Goal: Task Accomplishment & Management: Use online tool/utility

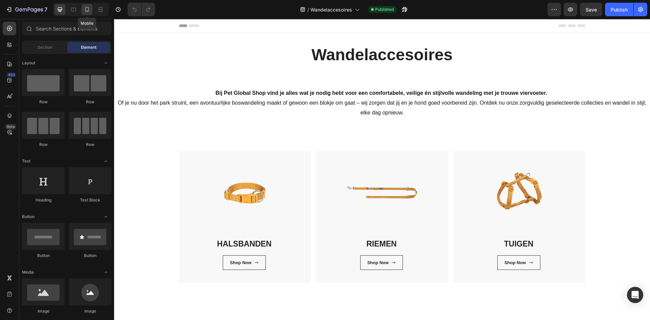
click at [85, 13] on div at bounding box center [87, 9] width 11 height 11
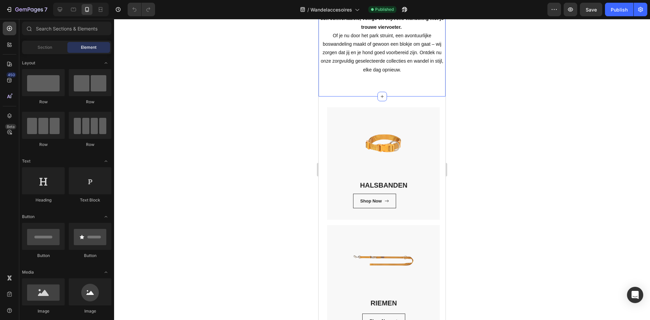
scroll to position [102, 0]
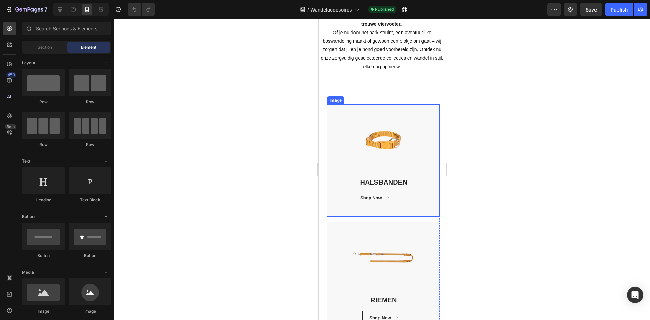
click at [394, 127] on img at bounding box center [383, 160] width 112 height 112
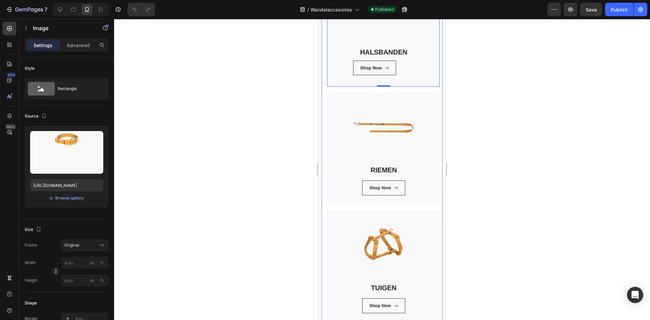
scroll to position [237, 0]
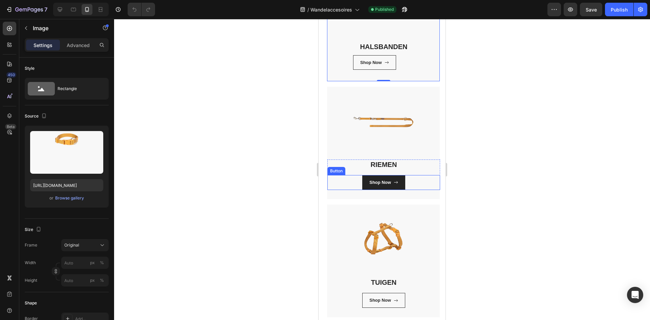
click at [394, 180] on icon at bounding box center [396, 182] width 4 height 4
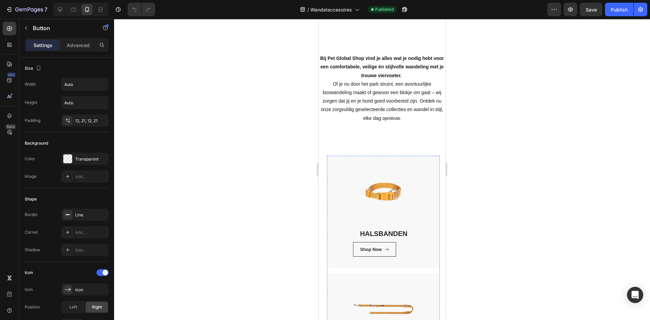
scroll to position [0, 0]
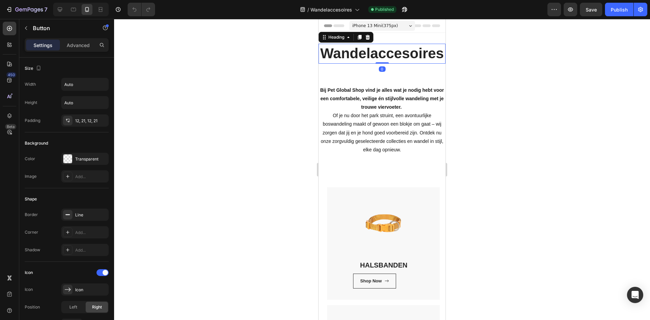
click at [375, 63] on h2 "Wandelaccesoires" at bounding box center [382, 54] width 127 height 20
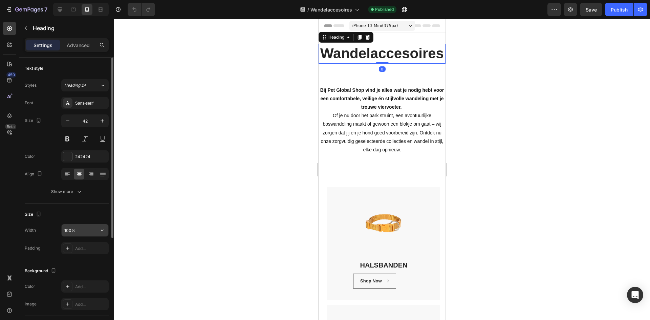
click at [70, 229] on input "100%" at bounding box center [85, 230] width 47 height 12
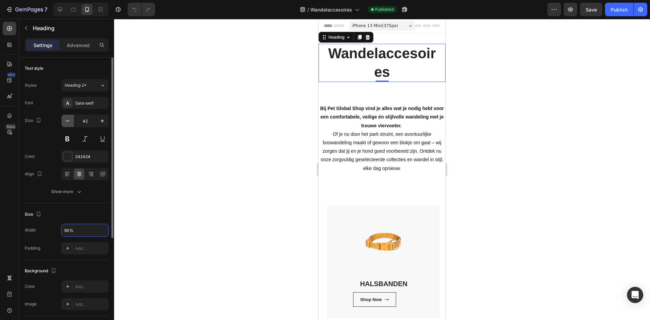
type input "90%"
click at [70, 121] on icon "button" at bounding box center [67, 121] width 7 height 7
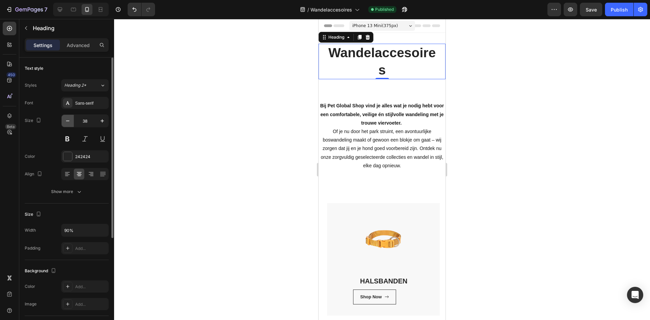
click at [70, 121] on icon "button" at bounding box center [67, 121] width 7 height 7
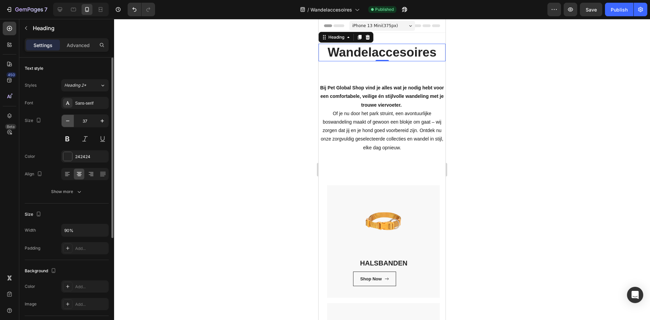
click at [70, 121] on icon "button" at bounding box center [67, 121] width 7 height 7
click at [102, 122] on icon "button" at bounding box center [102, 121] width 7 height 7
type input "35"
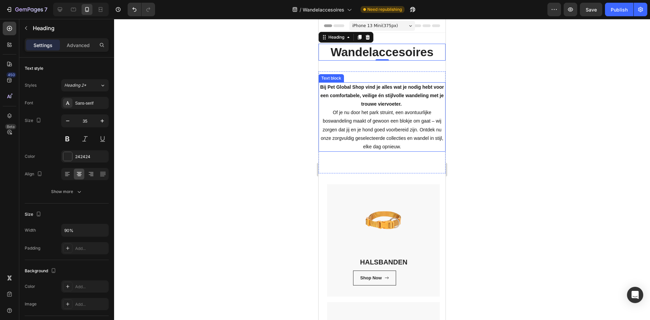
click at [375, 119] on p "Bij Pet Global Shop vind je alles wat je nodig hebt voor een comfortabele, veil…" at bounding box center [382, 117] width 126 height 68
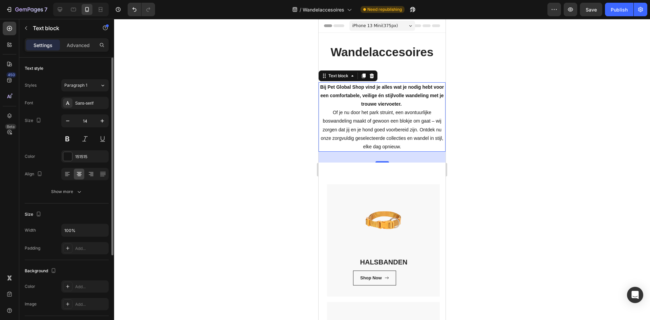
scroll to position [68, 0]
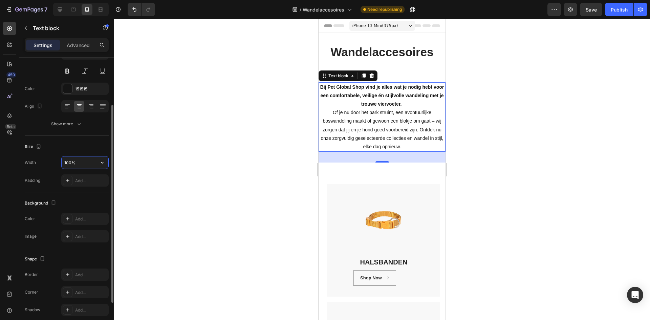
click at [65, 165] on input "100%" at bounding box center [85, 162] width 47 height 12
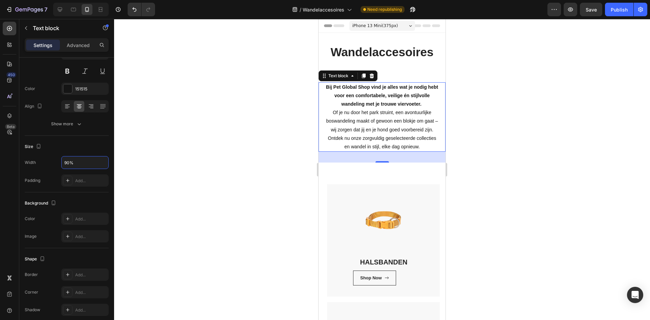
type input "90%"
click at [575, 219] on div at bounding box center [382, 169] width 536 height 301
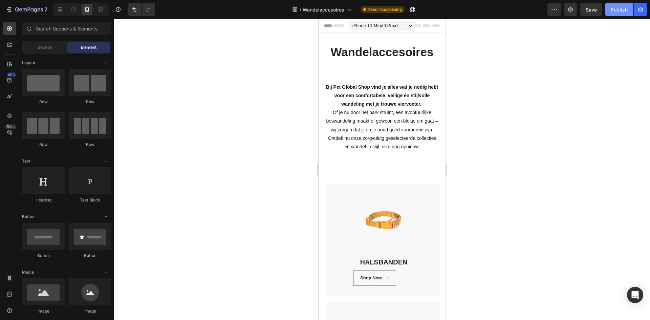
click at [619, 13] on button "Publish" at bounding box center [619, 10] width 28 height 14
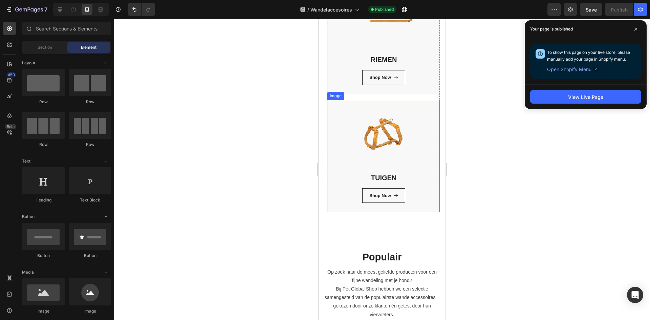
scroll to position [474, 0]
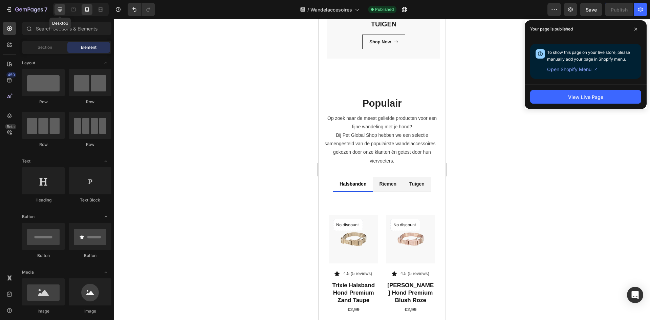
click at [57, 9] on icon at bounding box center [60, 9] width 7 height 7
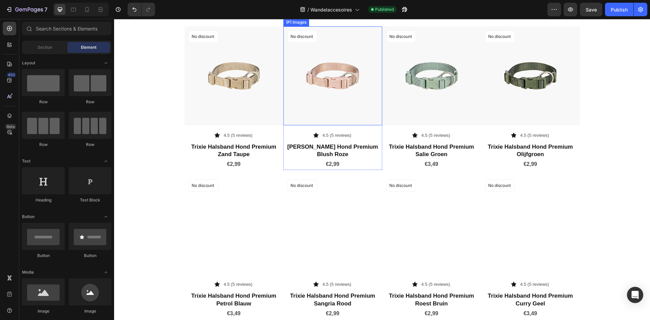
scroll to position [150, 0]
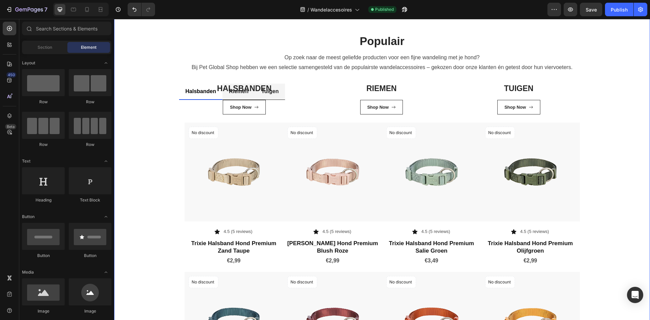
click at [398, 159] on div "Populair Heading Op zoek naar de meest geliefde producten voor een fijne wandel…" at bounding box center [382, 232] width 536 height 452
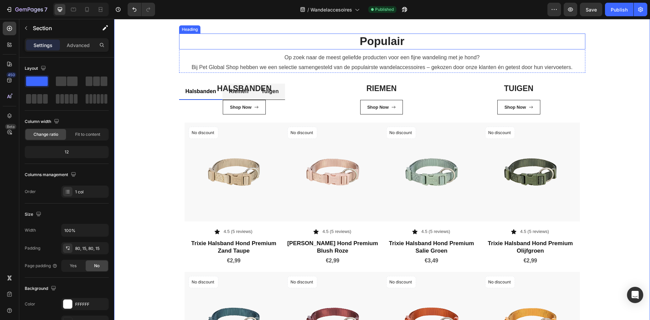
click at [184, 49] on h2 "Populair" at bounding box center [382, 42] width 406 height 16
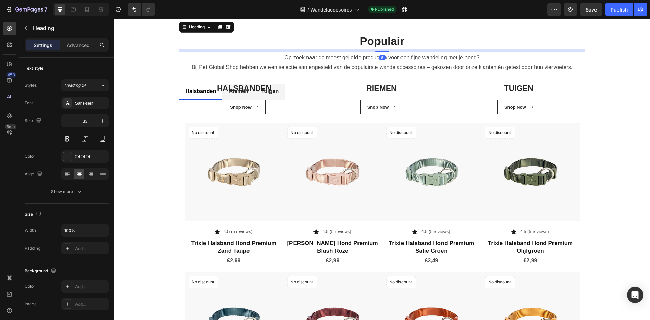
click at [144, 210] on div "Populair Heading 8 Op zoek naar de meest geliefde producten voor een fijne wand…" at bounding box center [382, 233] width 526 height 398
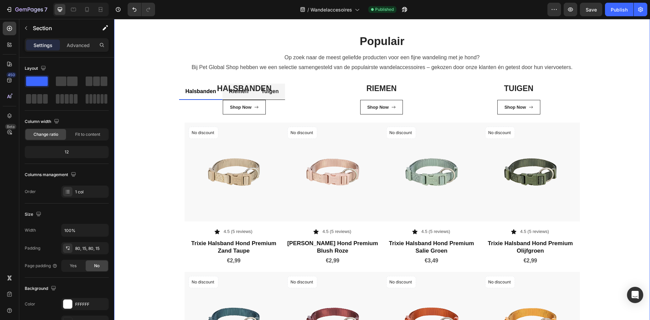
click at [642, 3] on icon at bounding box center [644, -1] width 5 height 5
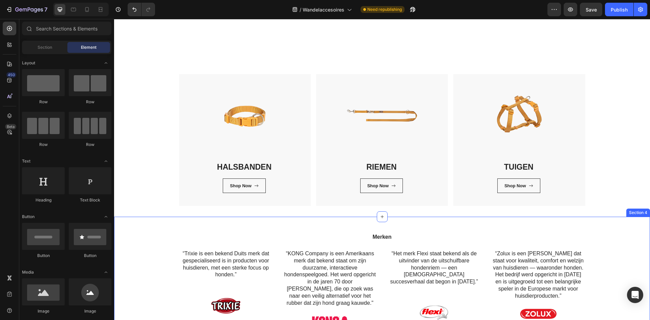
scroll to position [193, 0]
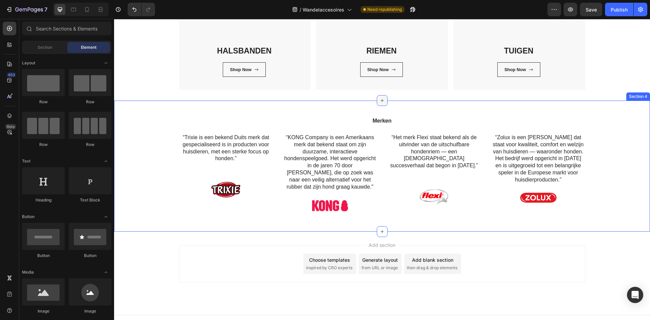
click at [381, 100] on icon at bounding box center [382, 100] width 5 height 5
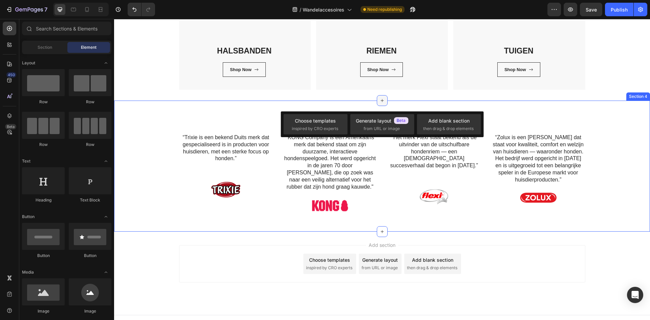
click at [381, 100] on icon at bounding box center [382, 100] width 5 height 5
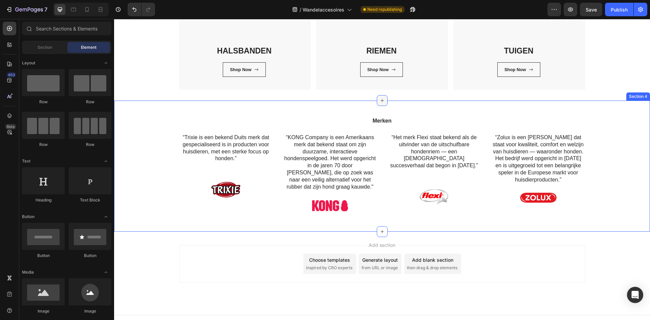
click at [380, 100] on icon at bounding box center [382, 100] width 5 height 5
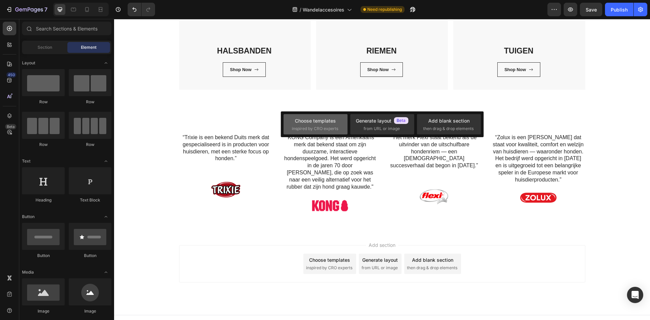
click at [307, 121] on div "Choose templates" at bounding box center [315, 120] width 41 height 7
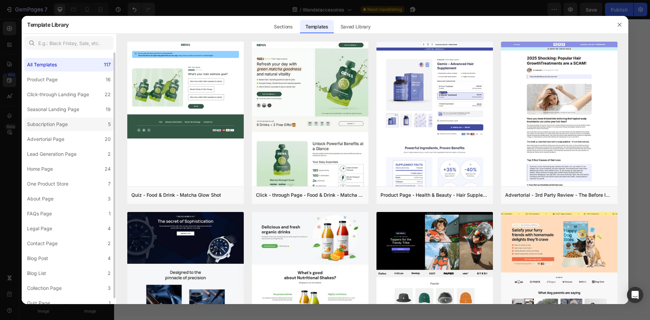
click at [89, 123] on label "Subscription Page 5" at bounding box center [68, 125] width 89 height 14
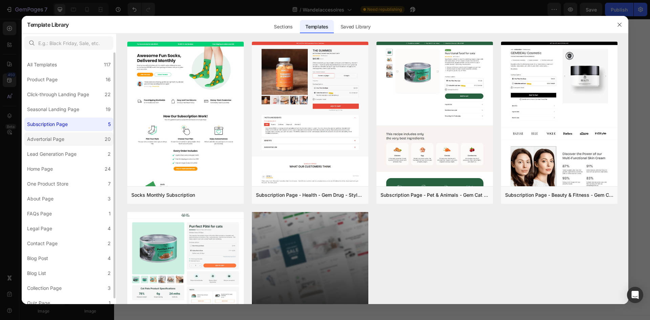
scroll to position [6, 0]
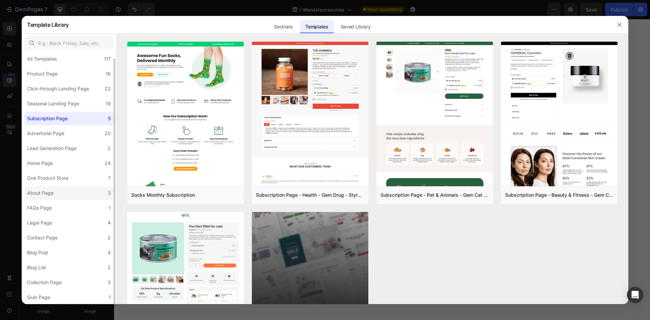
click at [84, 195] on label "About Page 3" at bounding box center [68, 193] width 89 height 14
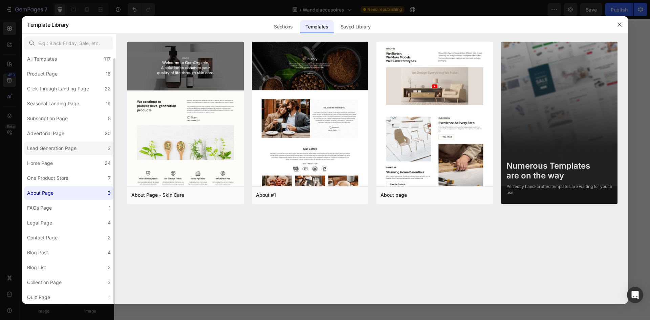
click at [86, 150] on label "Lead Generation Page 2" at bounding box center [68, 149] width 89 height 14
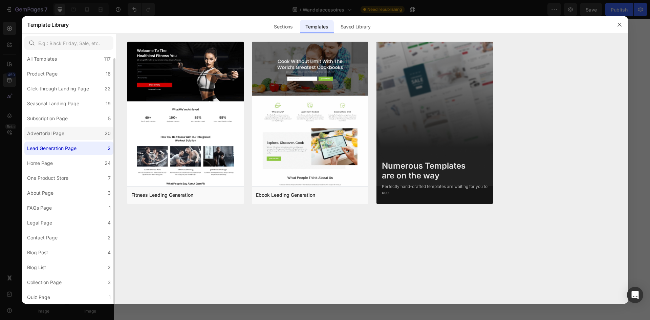
click at [88, 136] on label "Advertorial Page 20" at bounding box center [68, 134] width 89 height 14
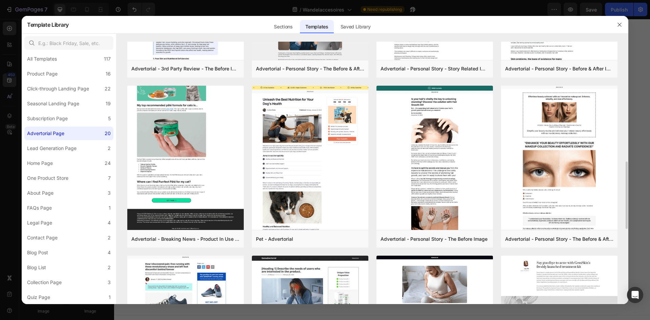
scroll to position [758, 0]
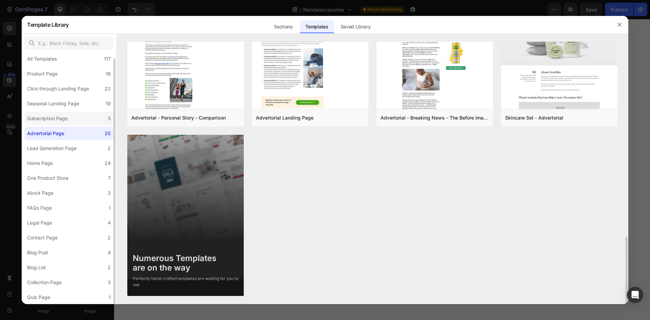
click at [70, 116] on div "Subscription Page" at bounding box center [48, 118] width 43 height 8
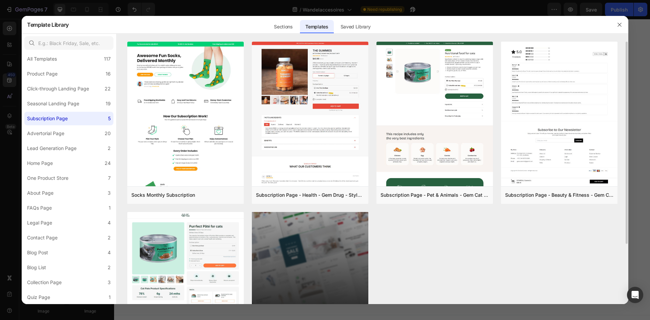
scroll to position [78, 0]
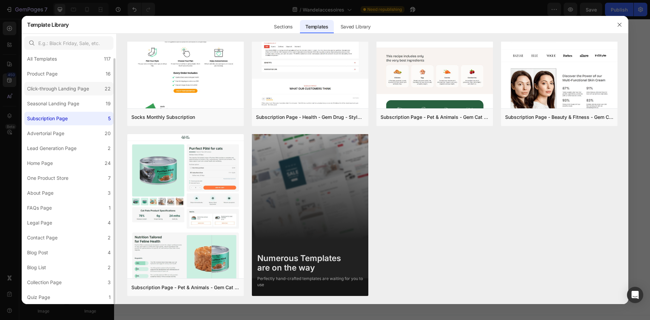
click at [83, 86] on div "Click-through Landing Page" at bounding box center [58, 89] width 62 height 8
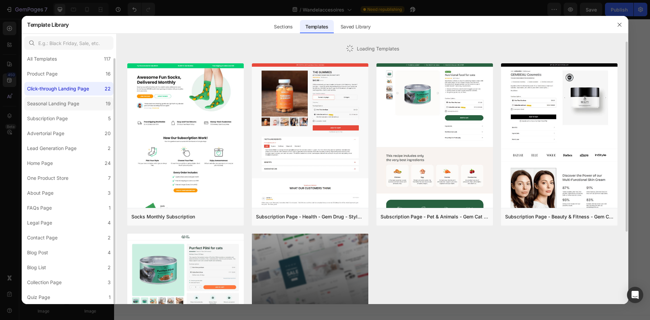
click at [86, 103] on label "Seasonal Landing Page 19" at bounding box center [68, 104] width 89 height 14
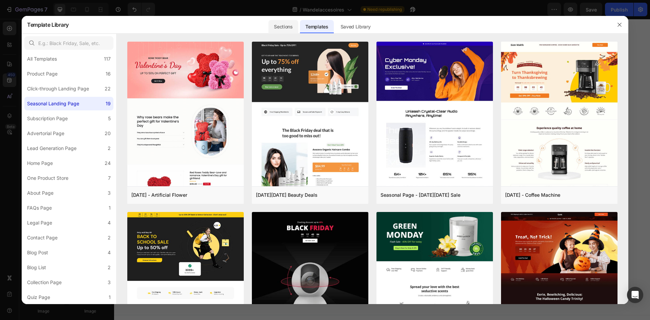
click at [290, 24] on div "Sections" at bounding box center [283, 27] width 29 height 14
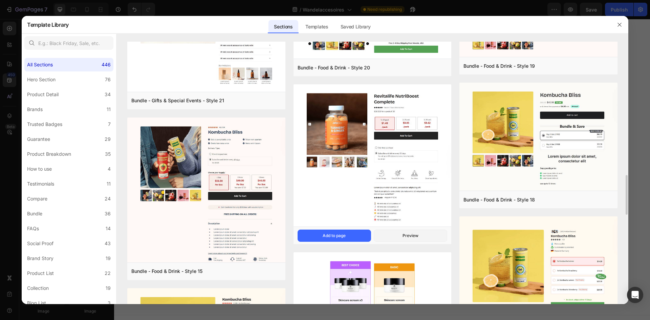
scroll to position [643, 0]
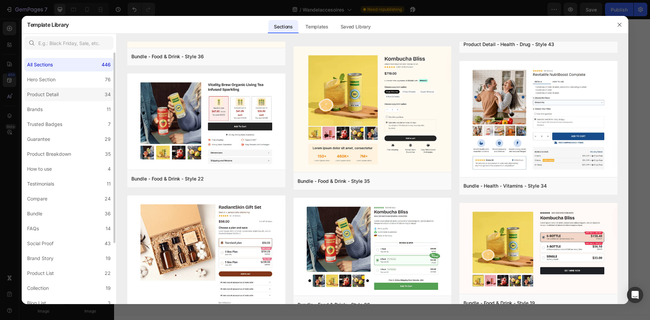
click at [63, 93] on label "Product Detail 34" at bounding box center [68, 95] width 89 height 14
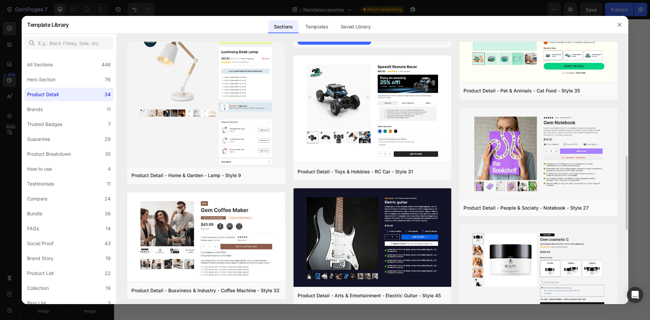
scroll to position [576, 0]
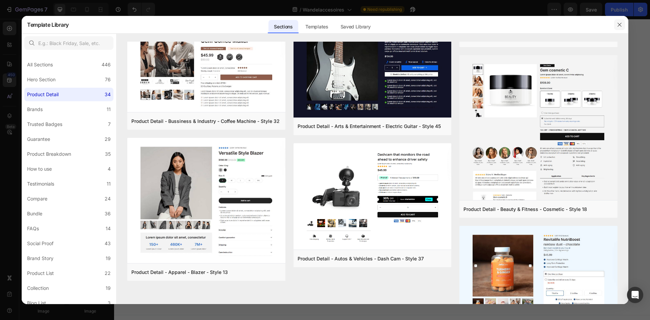
click at [617, 24] on icon "button" at bounding box center [619, 24] width 5 height 5
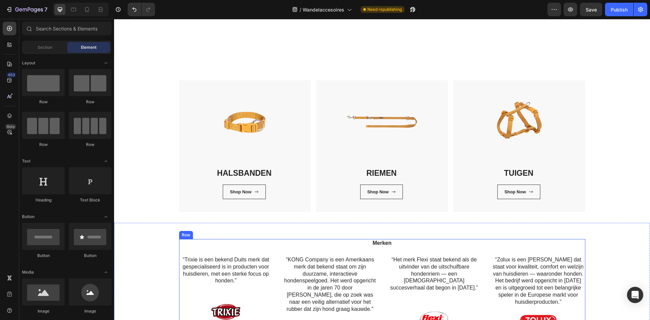
scroll to position [0, 0]
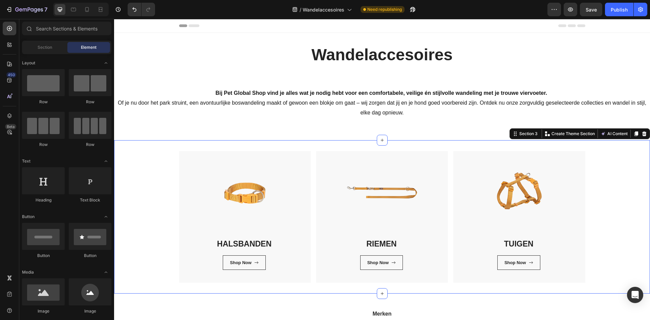
click at [626, 184] on div "Image HALSBANDEN Heading Shop Now Button Row Image RIEMEN Heading Shop Now Butt…" at bounding box center [382, 217] width 536 height 132
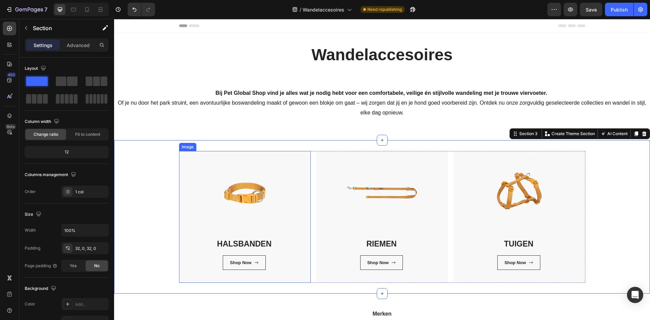
click at [237, 205] on img at bounding box center [245, 217] width 132 height 132
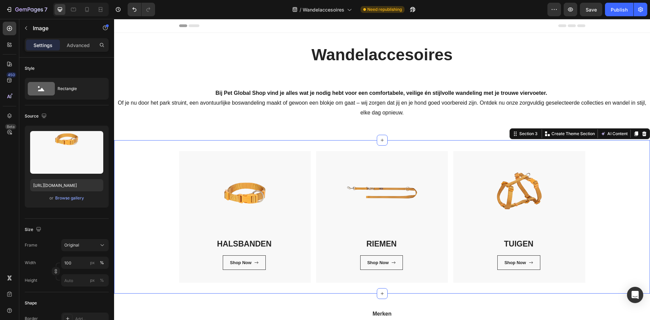
click at [128, 200] on div "Image HALSBANDEN Heading Shop Now Button Row Image RIEMEN Heading Shop Now Butt…" at bounding box center [382, 217] width 536 height 132
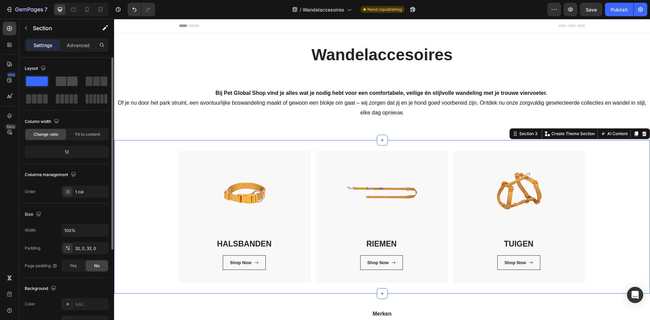
click at [75, 80] on span at bounding box center [72, 81] width 10 height 9
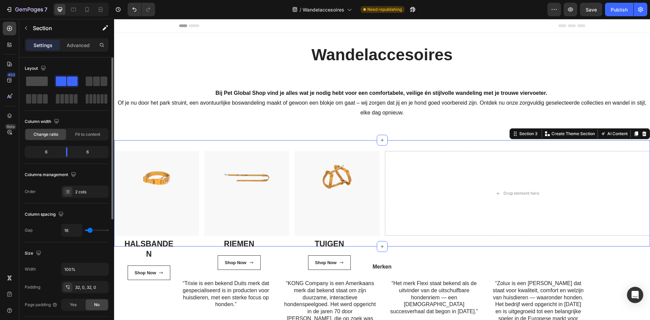
click at [41, 79] on span at bounding box center [37, 81] width 22 height 9
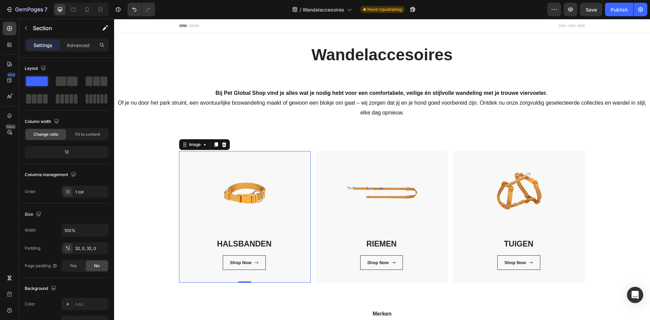
click at [289, 215] on img at bounding box center [245, 217] width 132 height 132
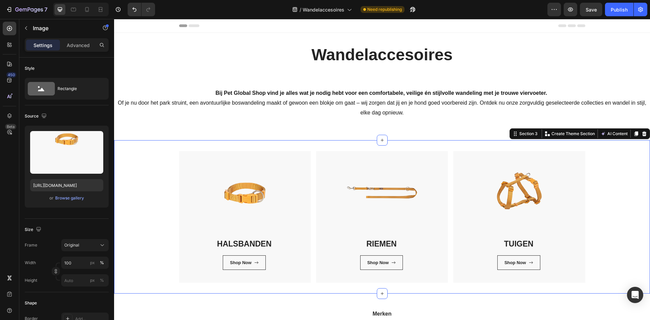
click at [148, 213] on div "Image HALSBANDEN Heading Shop Now Button Row Image RIEMEN Heading Shop Now Butt…" at bounding box center [382, 217] width 536 height 132
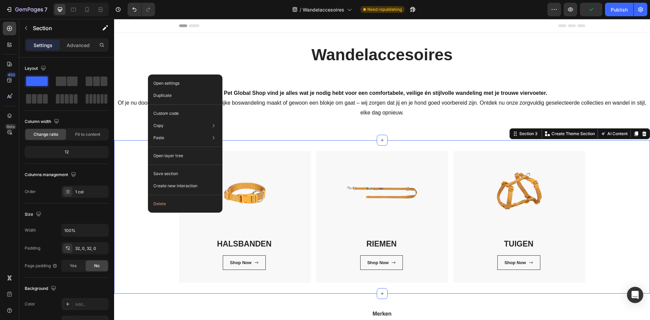
click at [139, 258] on div "Image HALSBANDEN Heading Shop Now Button Row Image RIEMEN Heading Shop Now Butt…" at bounding box center [382, 217] width 536 height 132
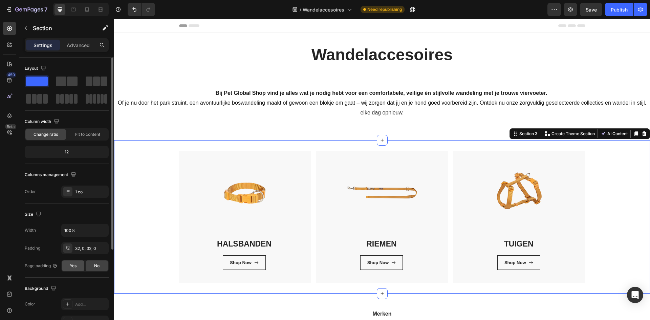
scroll to position [102, 0]
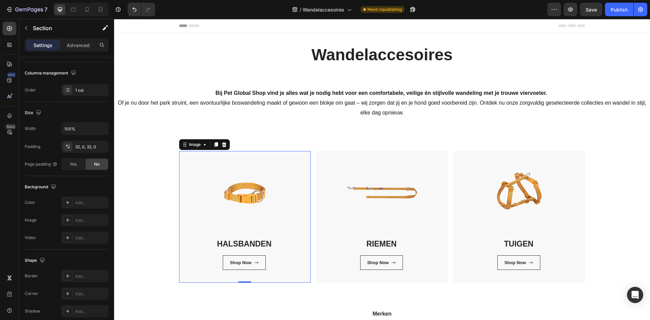
click at [235, 221] on img at bounding box center [245, 217] width 132 height 132
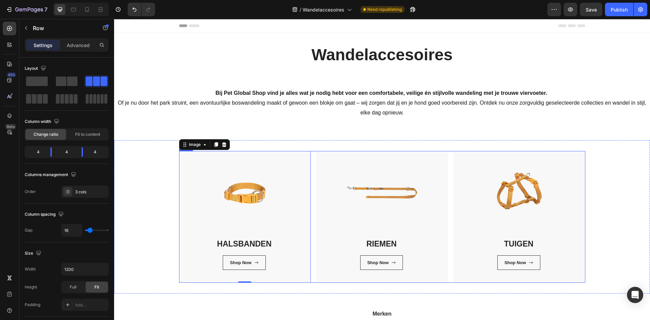
click at [309, 214] on div "Image 0 HALSBANDEN Heading Shop Now Button Row Image RIEMEN Heading Shop Now Bu…" at bounding box center [382, 217] width 406 height 132
click at [28, 97] on span at bounding box center [28, 98] width 5 height 9
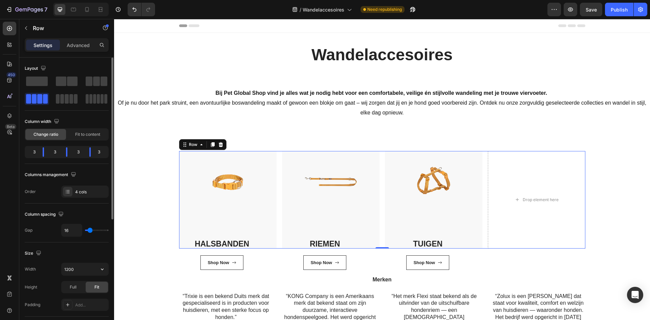
scroll to position [68, 0]
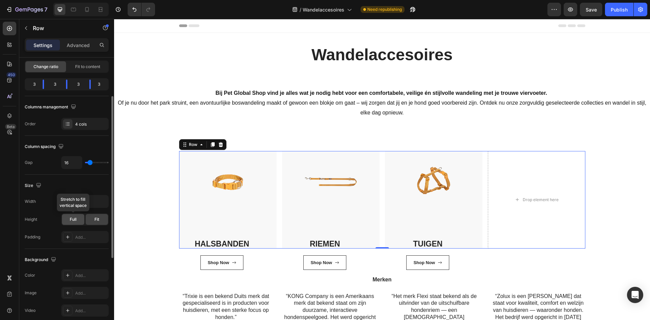
click at [74, 217] on span "Full" at bounding box center [73, 219] width 7 height 6
click at [99, 219] on span "Fit" at bounding box center [96, 219] width 5 height 6
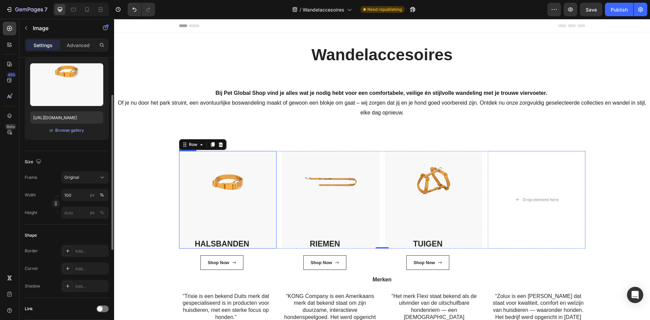
click at [255, 214] on img at bounding box center [228, 200] width 98 height 98
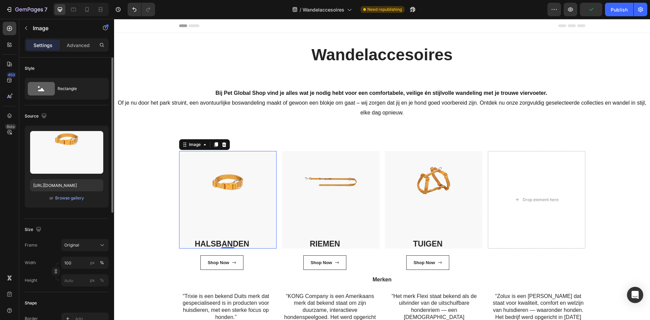
scroll to position [34, 0]
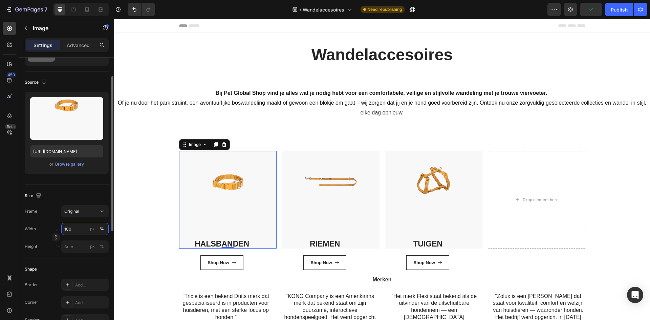
click at [78, 229] on input "100" at bounding box center [84, 229] width 47 height 12
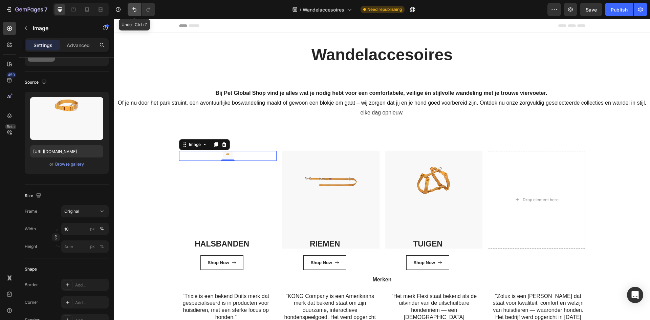
click at [137, 6] on icon "Undo/Redo" at bounding box center [134, 9] width 7 height 7
type input "100"
click at [137, 6] on icon "Undo/Redo" at bounding box center [134, 9] width 7 height 7
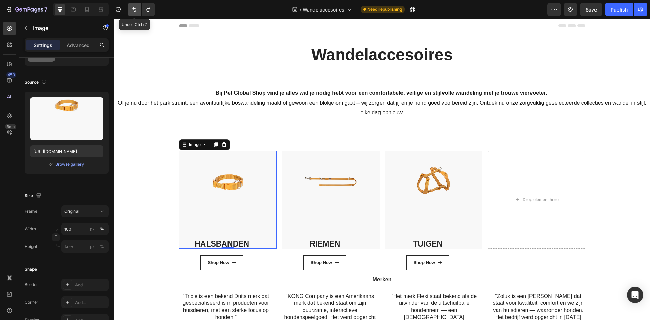
click at [137, 6] on icon "Undo/Redo" at bounding box center [134, 9] width 7 height 7
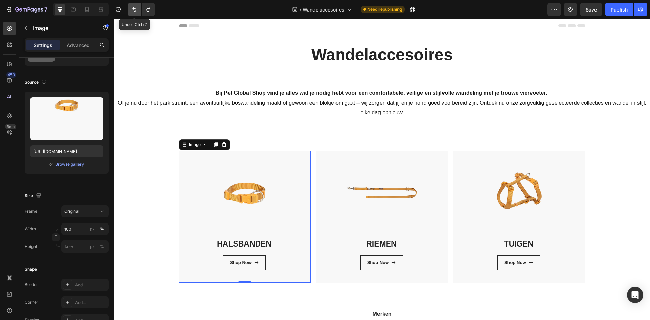
click at [137, 6] on icon "Undo/Redo" at bounding box center [134, 9] width 7 height 7
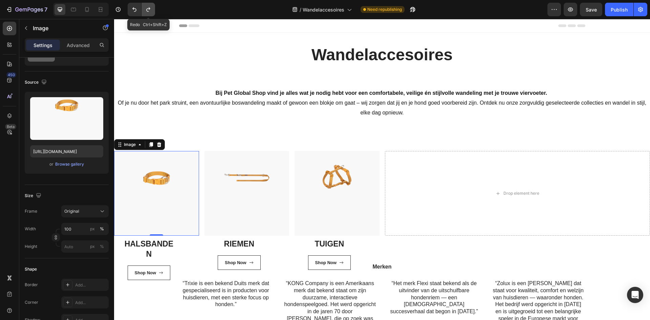
click at [145, 7] on button "Undo/Redo" at bounding box center [149, 10] width 14 height 14
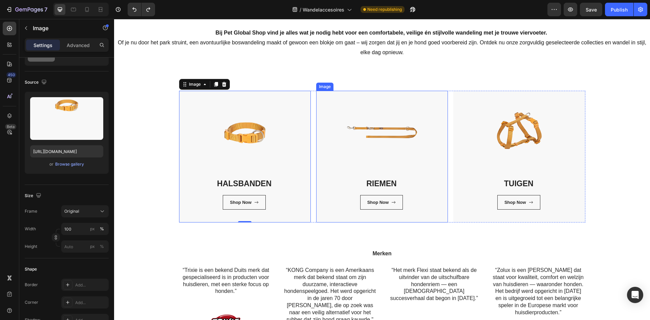
scroll to position [68, 0]
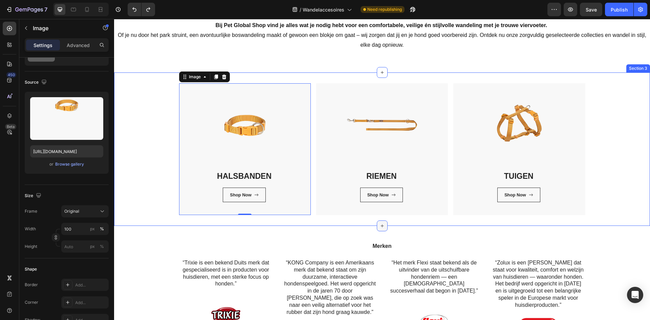
click at [381, 223] on icon at bounding box center [382, 225] width 5 height 5
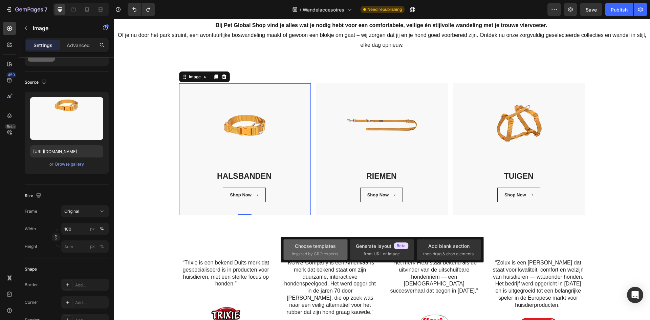
click at [334, 244] on div "Choose templates" at bounding box center [315, 245] width 41 height 7
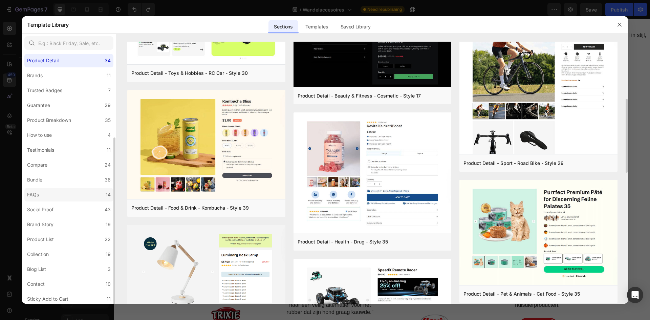
scroll to position [80, 0]
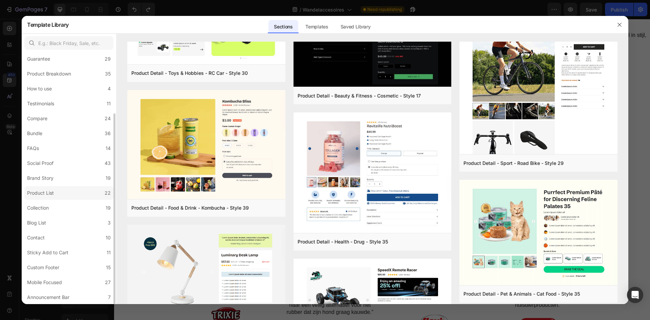
click at [89, 196] on label "Product List 22" at bounding box center [68, 193] width 89 height 14
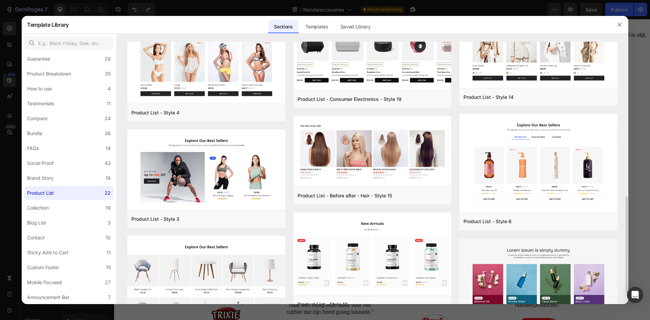
scroll to position [339, 0]
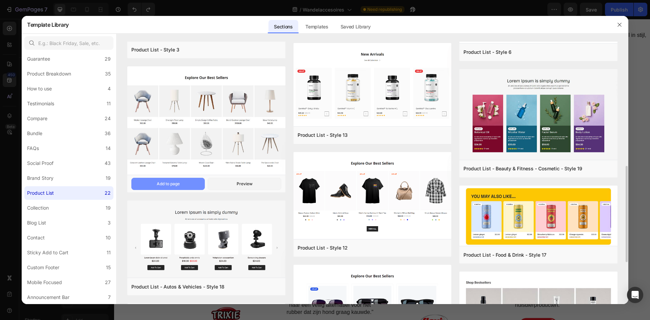
click at [180, 182] on button "Add to page" at bounding box center [167, 184] width 73 height 12
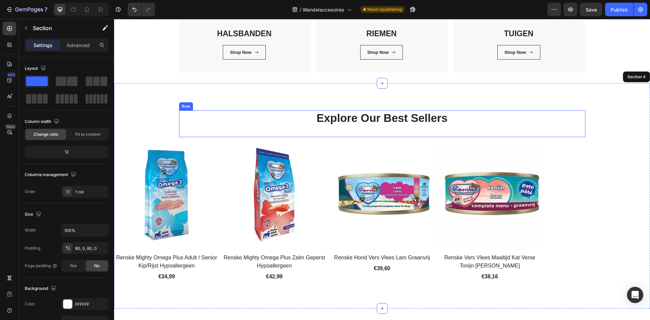
scroll to position [207, 0]
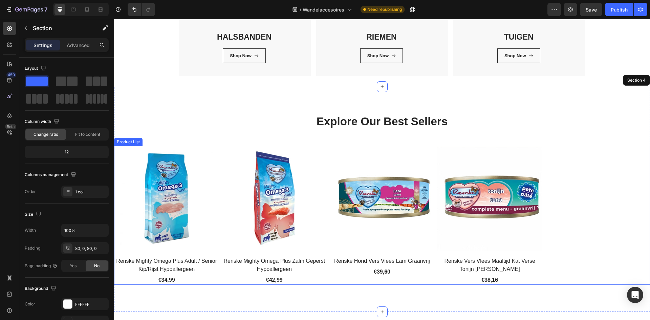
click at [584, 188] on div "(P) Images Renske Mighty Omega Plus Adult / Senior Kip/Rijst Hypoallergeen (P) …" at bounding box center [382, 215] width 536 height 139
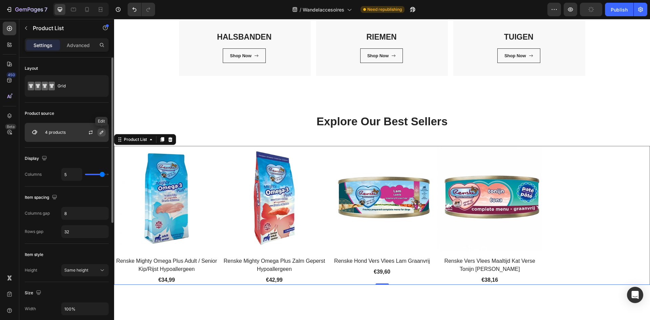
click at [98, 133] on button "button" at bounding box center [102, 132] width 8 height 8
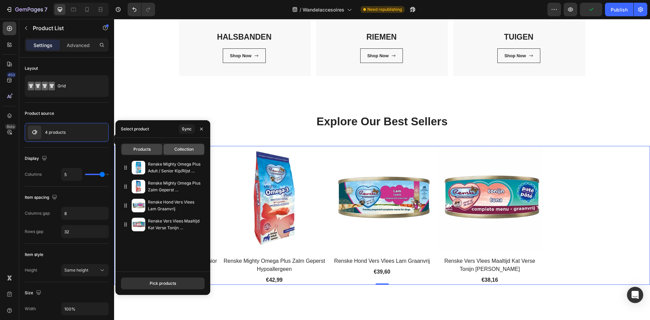
click at [184, 147] on span "Collection" at bounding box center [183, 149] width 19 height 6
type input "10"
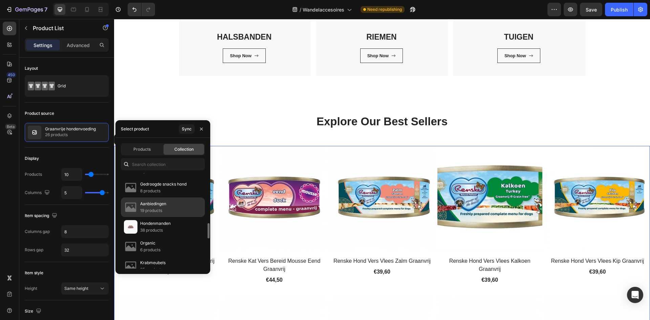
scroll to position [479, 0]
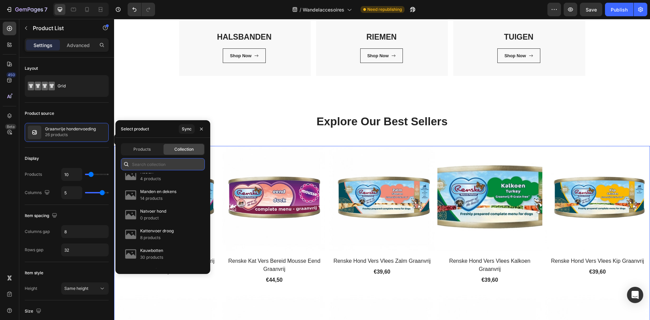
click at [148, 166] on input "text" at bounding box center [163, 164] width 84 height 12
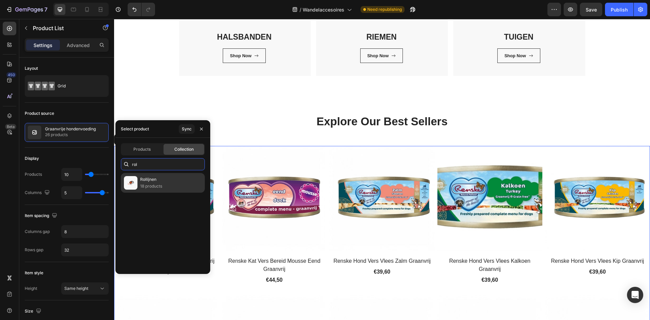
type input "rol"
click at [170, 181] on div "Rollijnen 18 products" at bounding box center [163, 183] width 84 height 20
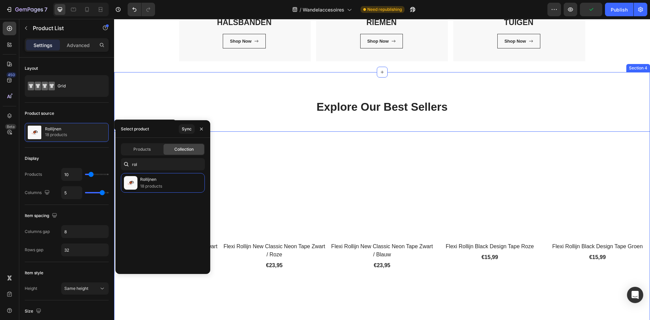
scroll to position [275, 0]
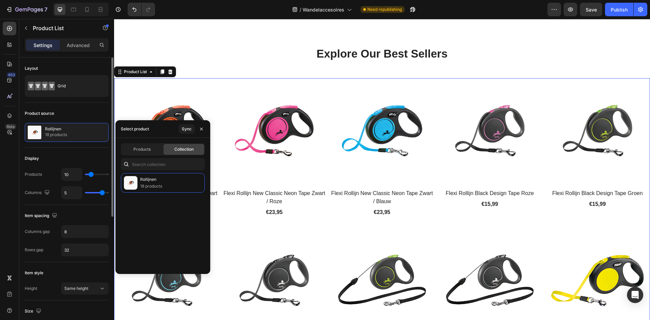
click at [99, 192] on div "5" at bounding box center [84, 192] width 47 height 13
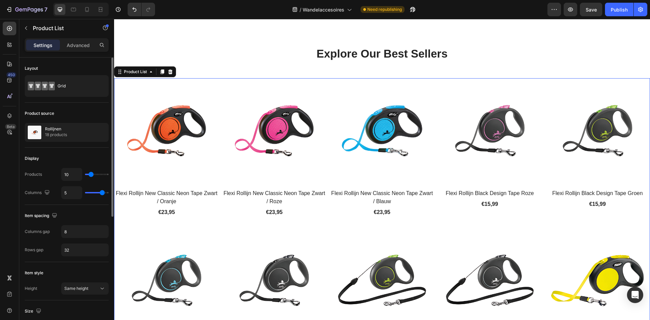
type input "4"
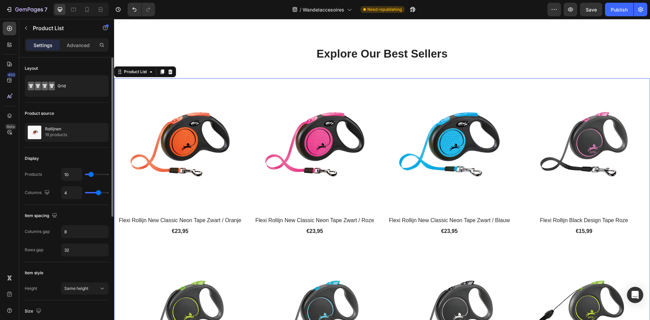
type input "4"
click at [99, 192] on input "range" at bounding box center [97, 192] width 24 height 1
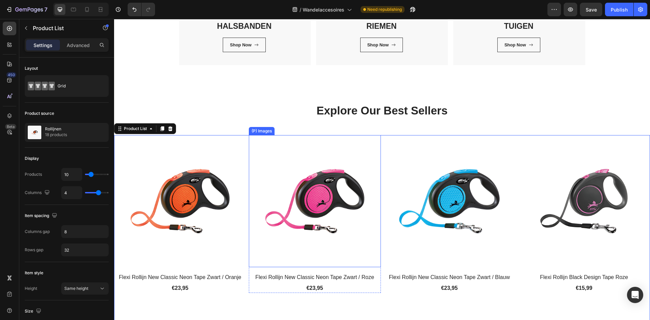
scroll to position [207, 0]
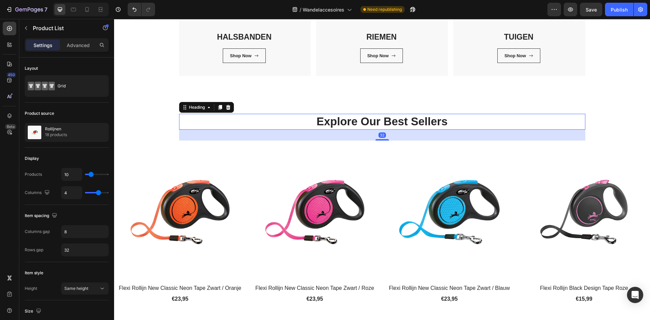
click at [400, 122] on p "Explore Our Best Sellers" at bounding box center [382, 121] width 405 height 15
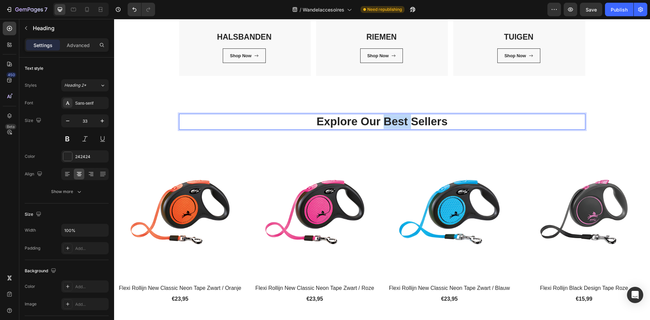
click at [400, 122] on p "Explore Our Best Sellers" at bounding box center [382, 121] width 405 height 15
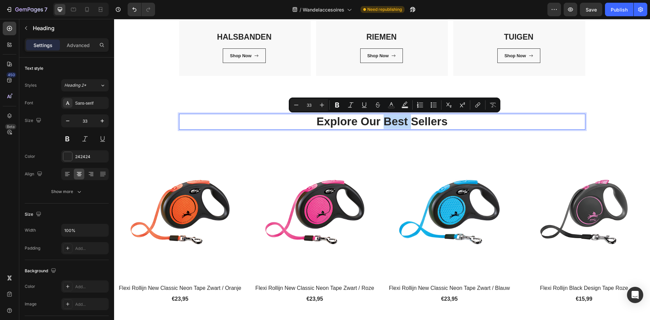
click at [400, 122] on p "Explore Our Best Sellers" at bounding box center [382, 121] width 405 height 15
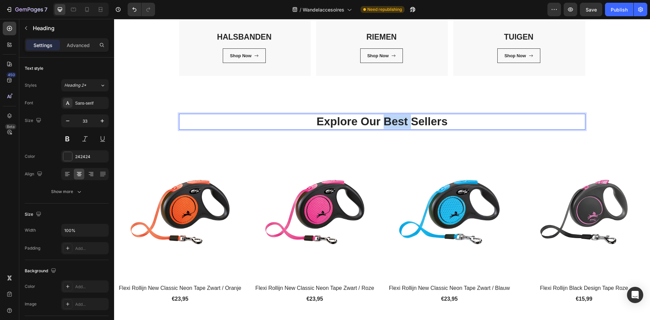
click at [400, 122] on p "Explore Our Best Sellers" at bounding box center [382, 121] width 405 height 15
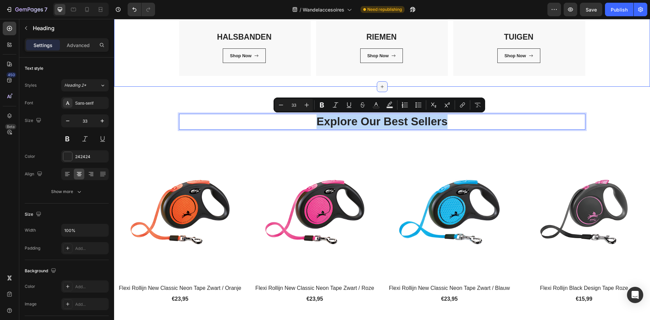
click at [382, 85] on icon at bounding box center [382, 86] width 5 height 5
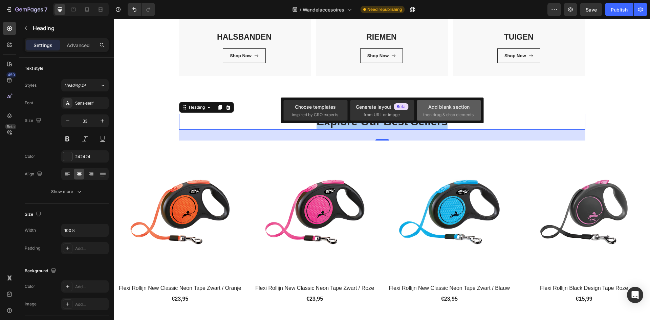
click at [465, 112] on span "then drag & drop elements" at bounding box center [448, 115] width 50 height 6
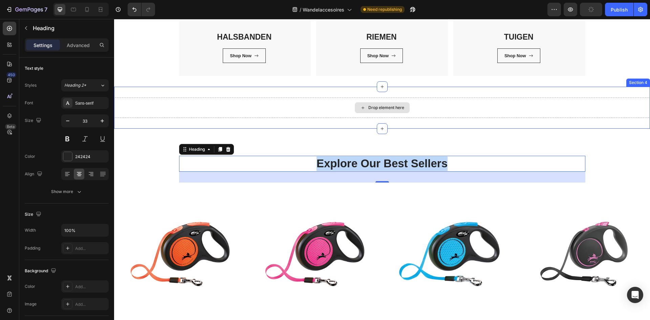
click at [402, 108] on div "Drop element here" at bounding box center [382, 107] width 55 height 11
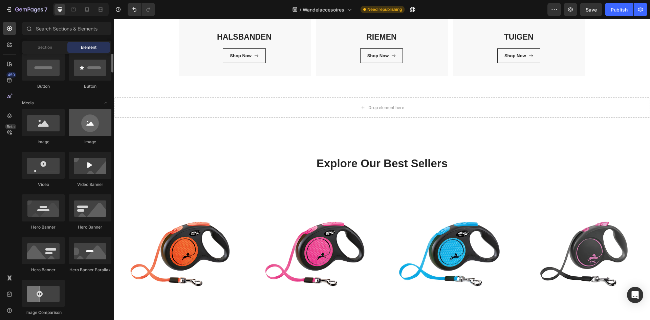
scroll to position [135, 0]
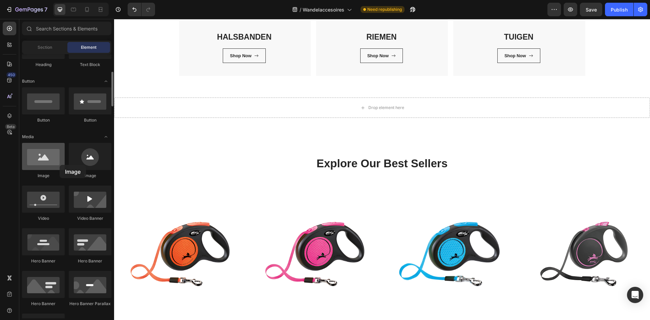
drag, startPoint x: 43, startPoint y: 166, endPoint x: 60, endPoint y: 165, distance: 16.3
click at [60, 165] on div at bounding box center [43, 156] width 43 height 27
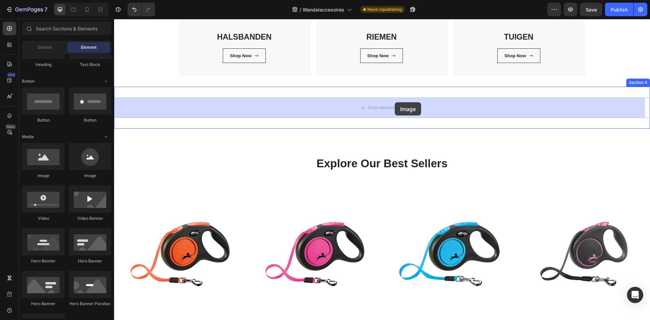
drag, startPoint x: 164, startPoint y: 175, endPoint x: 395, endPoint y: 102, distance: 242.5
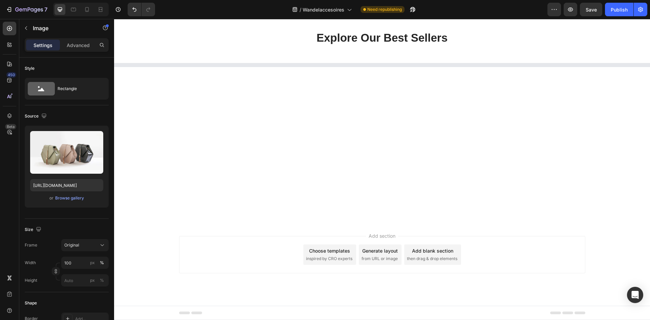
scroll to position [478, 0]
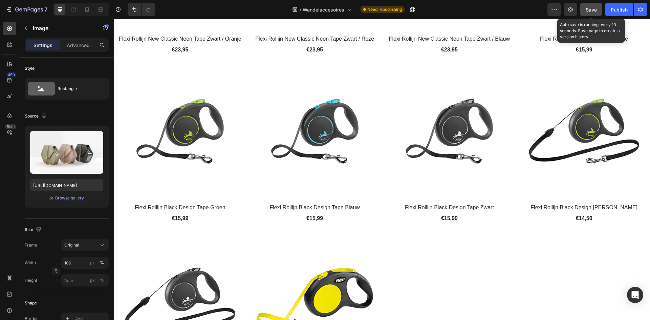
click at [597, 6] on div "Save" at bounding box center [591, 9] width 11 height 7
